Goal: Task Accomplishment & Management: Manage account settings

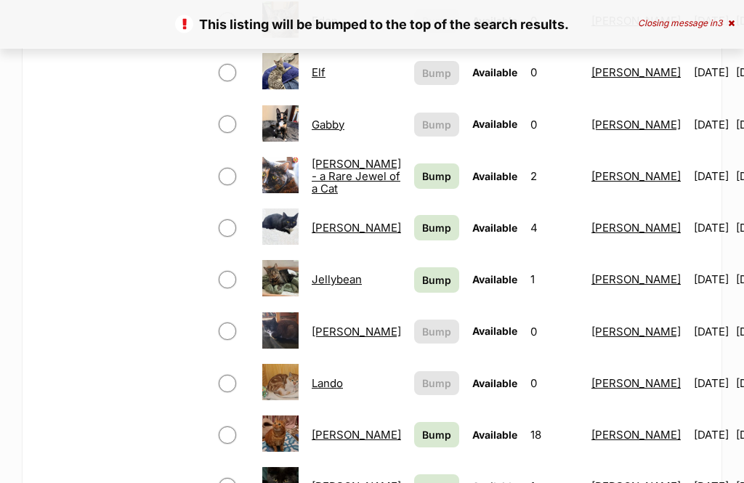
scroll to position [818, 0]
click at [422, 174] on span "Bump" at bounding box center [436, 176] width 29 height 15
click at [422, 220] on span "Bump" at bounding box center [436, 227] width 29 height 15
click at [422, 272] on span "Bump" at bounding box center [436, 279] width 29 height 15
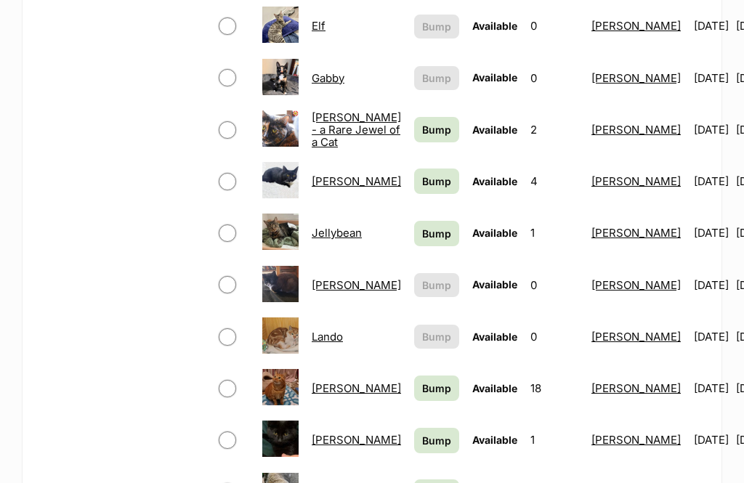
click at [414, 397] on link "Bump" at bounding box center [436, 388] width 45 height 25
click at [422, 442] on span "Bump" at bounding box center [436, 440] width 29 height 15
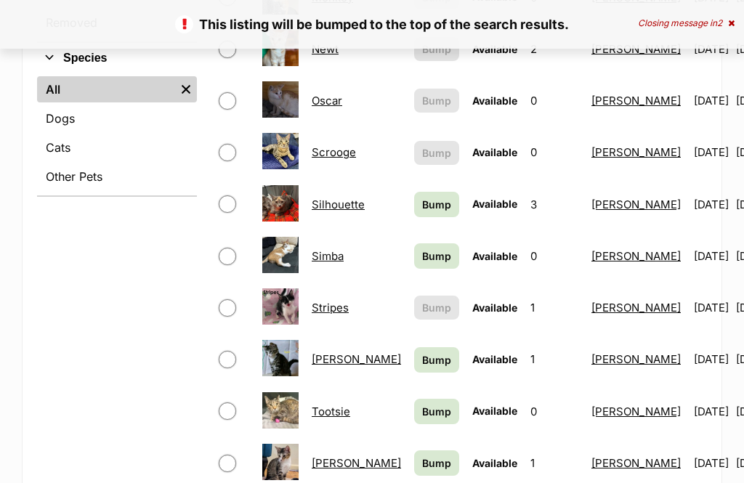
click at [422, 200] on span "Bump" at bounding box center [436, 204] width 29 height 15
click at [422, 248] on span "Bump" at bounding box center [436, 255] width 29 height 15
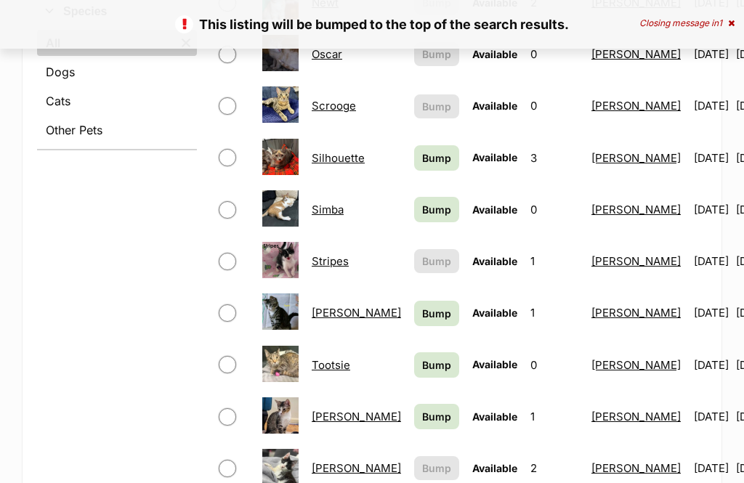
click at [422, 306] on span "Bump" at bounding box center [436, 313] width 29 height 15
click at [414, 361] on link "Bump" at bounding box center [436, 364] width 45 height 25
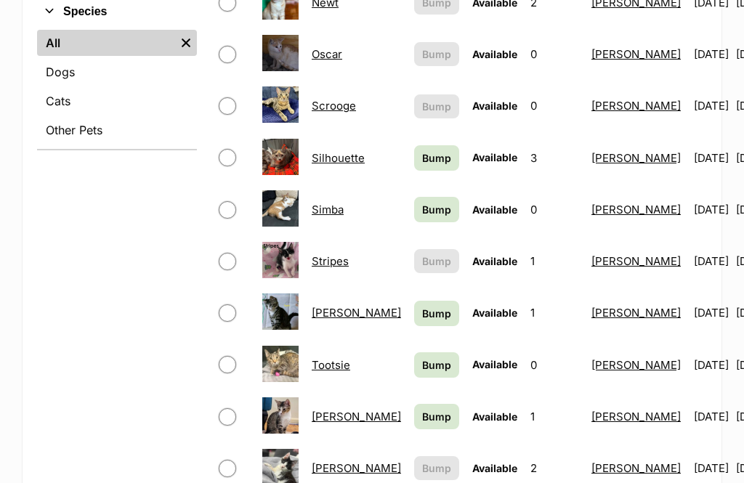
click at [414, 414] on link "Bump" at bounding box center [436, 416] width 45 height 25
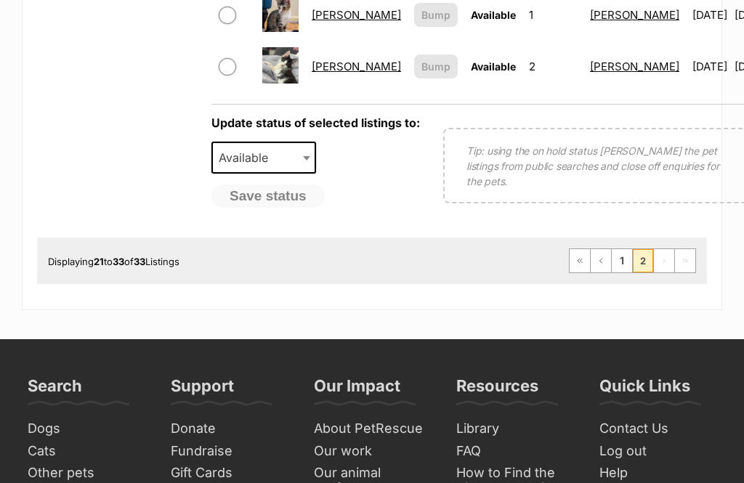
scroll to position [979, 0]
